Goal: Task Accomplishment & Management: Complete application form

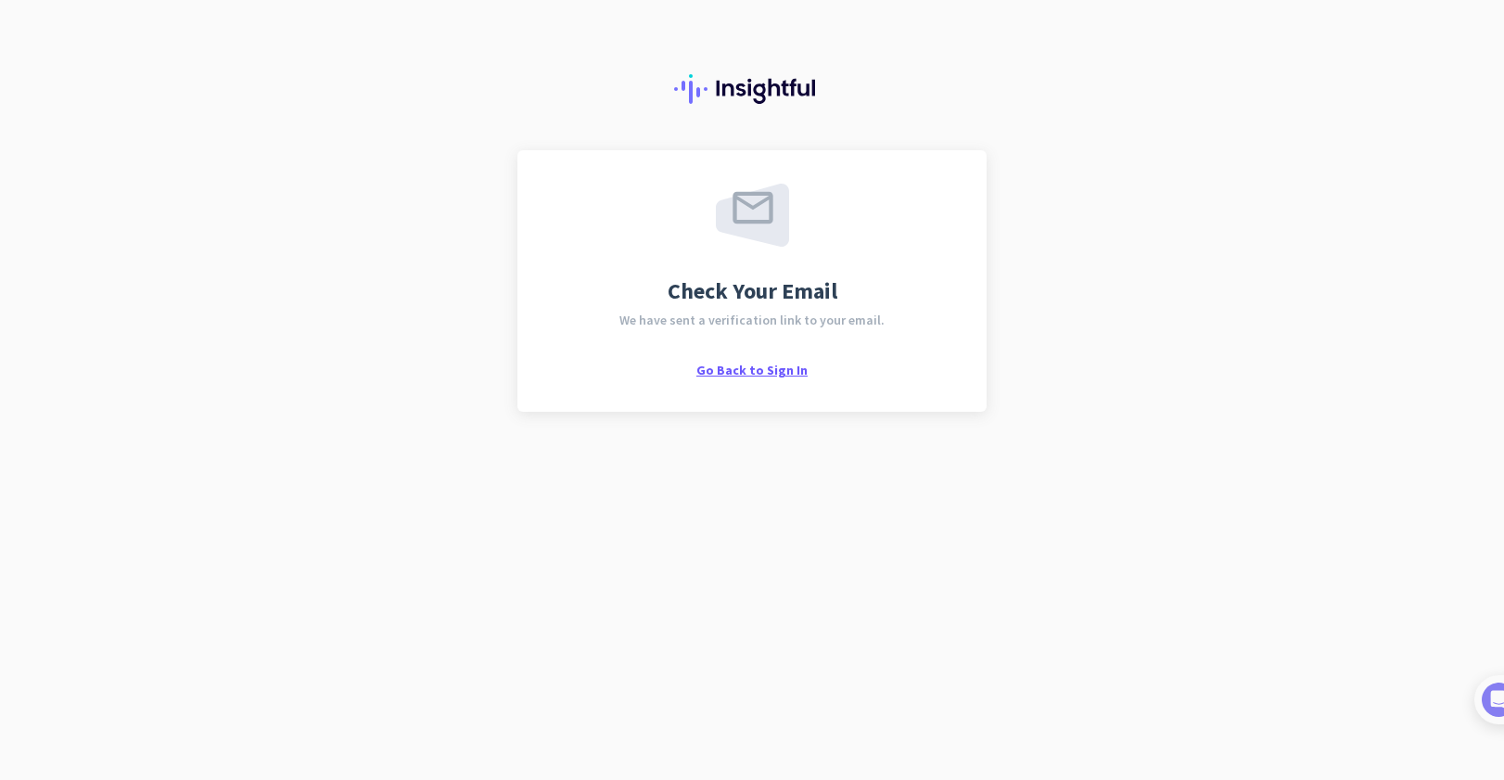
click at [733, 372] on span "Go Back to Sign In" at bounding box center [751, 370] width 111 height 17
click at [737, 366] on span "Go Back to Sign In" at bounding box center [751, 370] width 111 height 17
